Goal: Communication & Community: Answer question/provide support

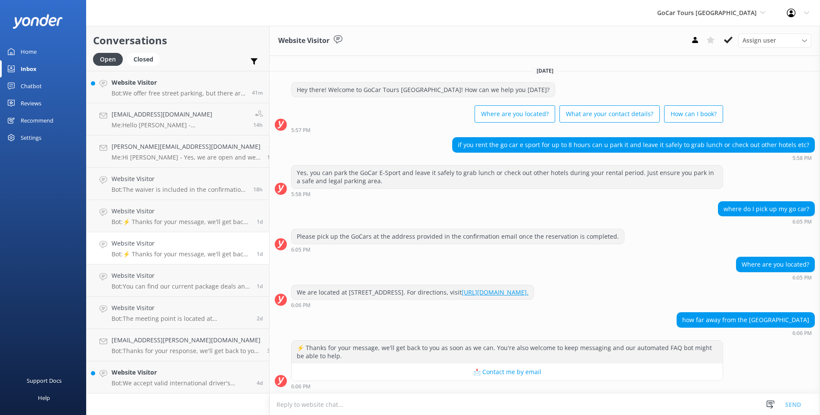
scroll to position [0, 0]
click at [179, 88] on div "Website Visitor Bot: We offer free street parking, but there are also paid park…" at bounding box center [178, 87] width 134 height 19
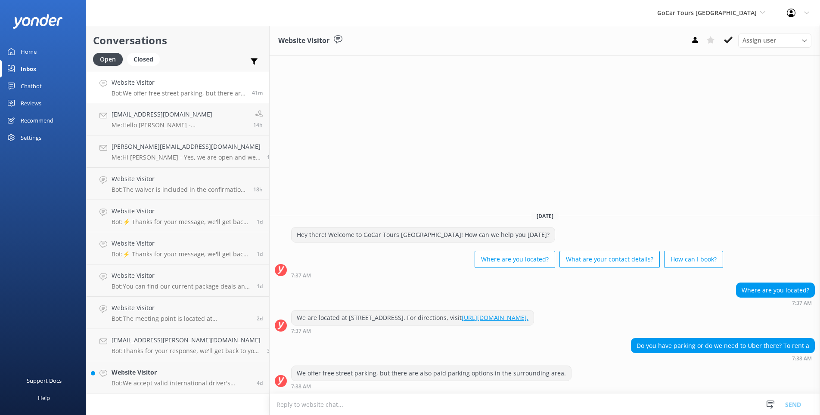
click at [34, 51] on div "Home" at bounding box center [29, 51] width 16 height 17
